Goal: Navigation & Orientation: Find specific page/section

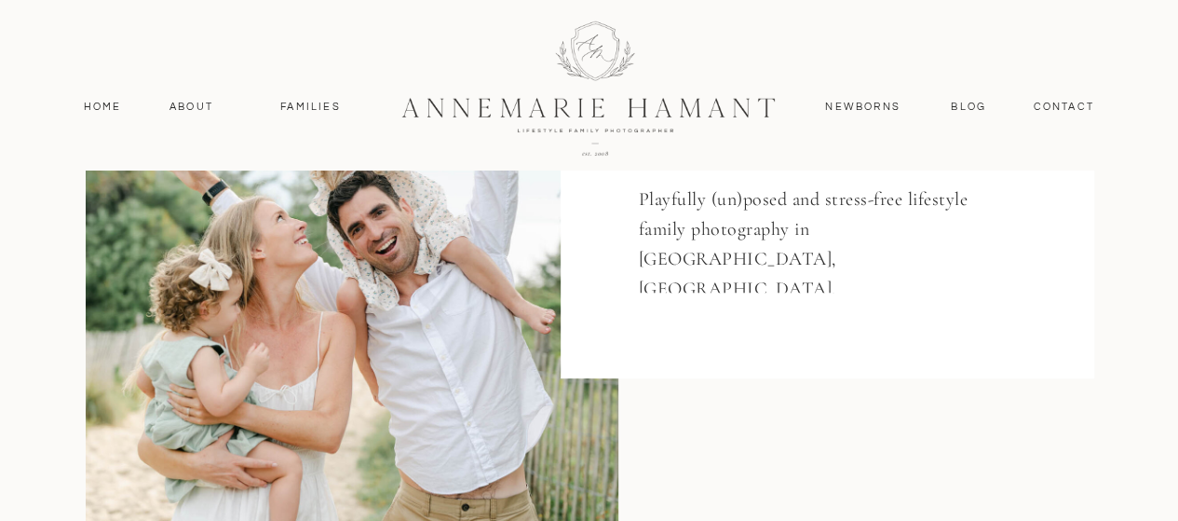
scroll to position [384, 0]
click at [885, 101] on nav "Newborns" at bounding box center [863, 107] width 89 height 17
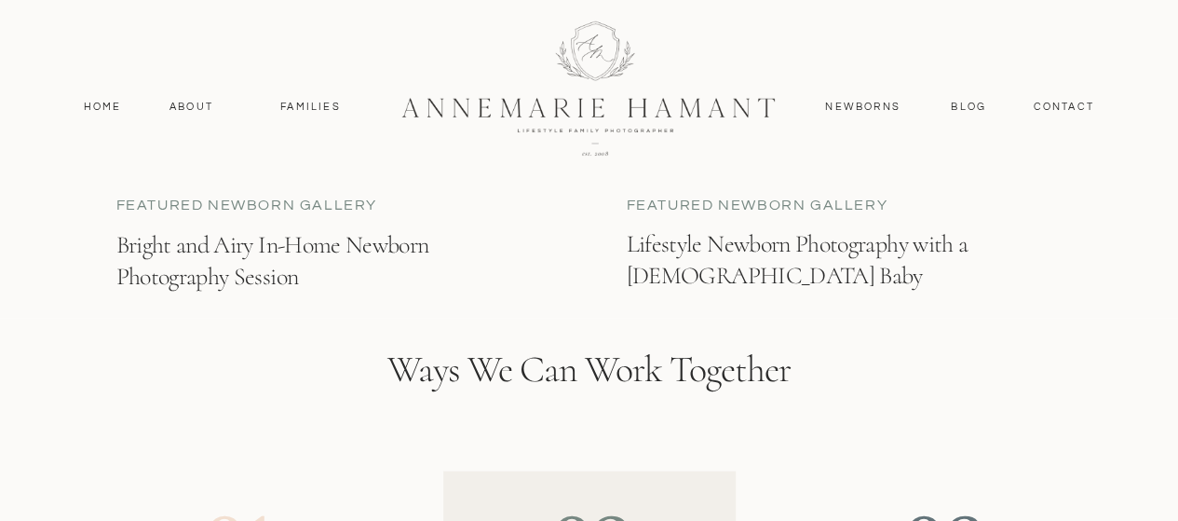
scroll to position [4830, 0]
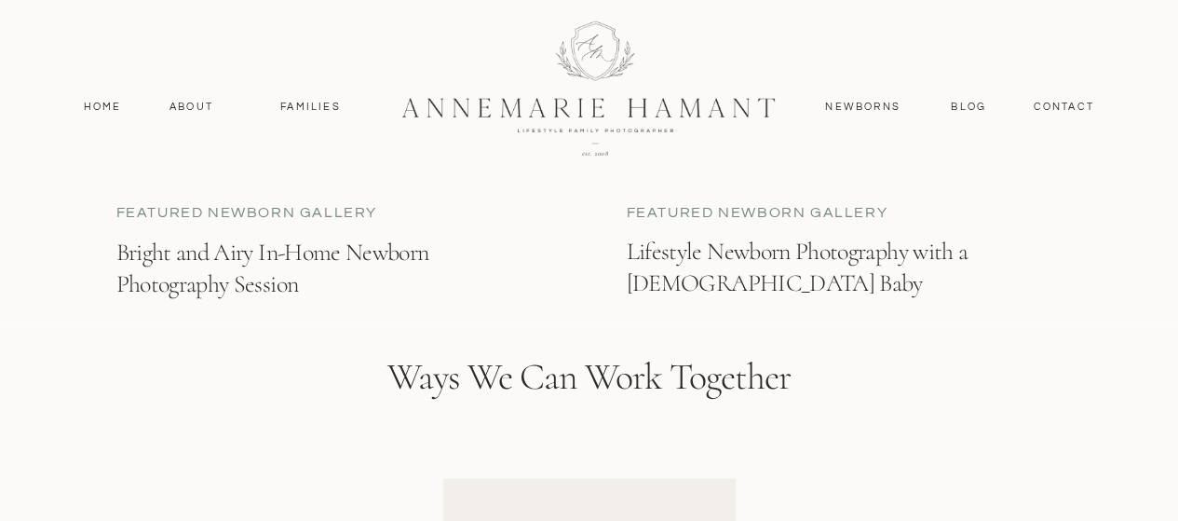
click at [267, 206] on p "featured newborn Gallery" at bounding box center [269, 212] width 307 height 21
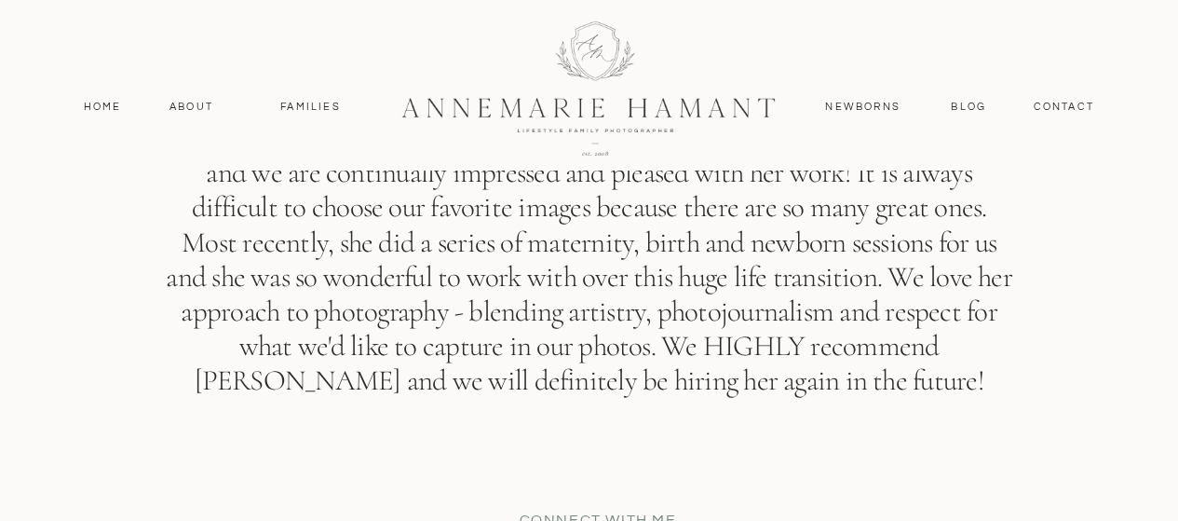
scroll to position [11373, 0]
